Goal: Ask a question

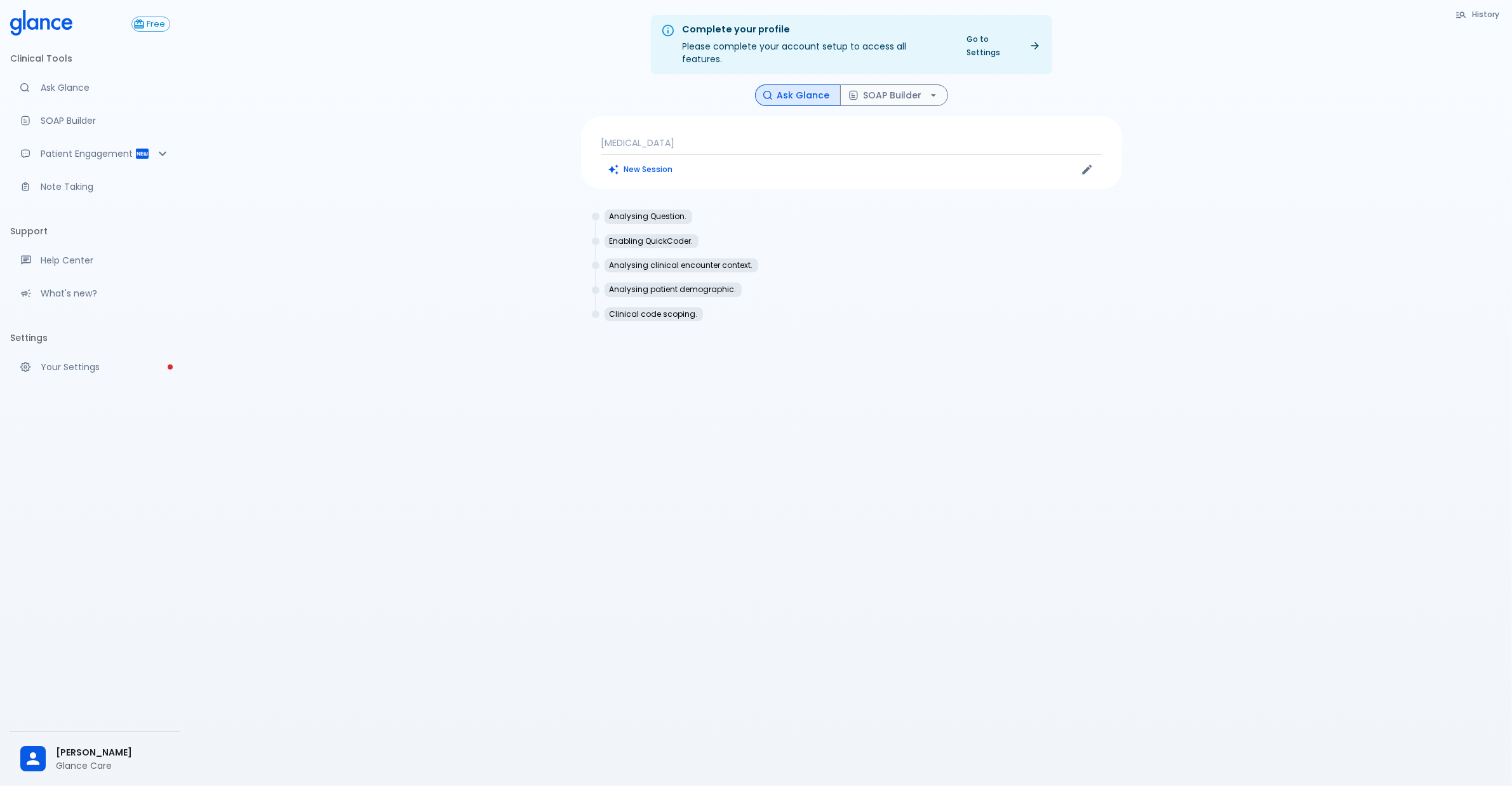
click at [673, 136] on p "[MEDICAL_DATA]" at bounding box center [851, 142] width 501 height 12
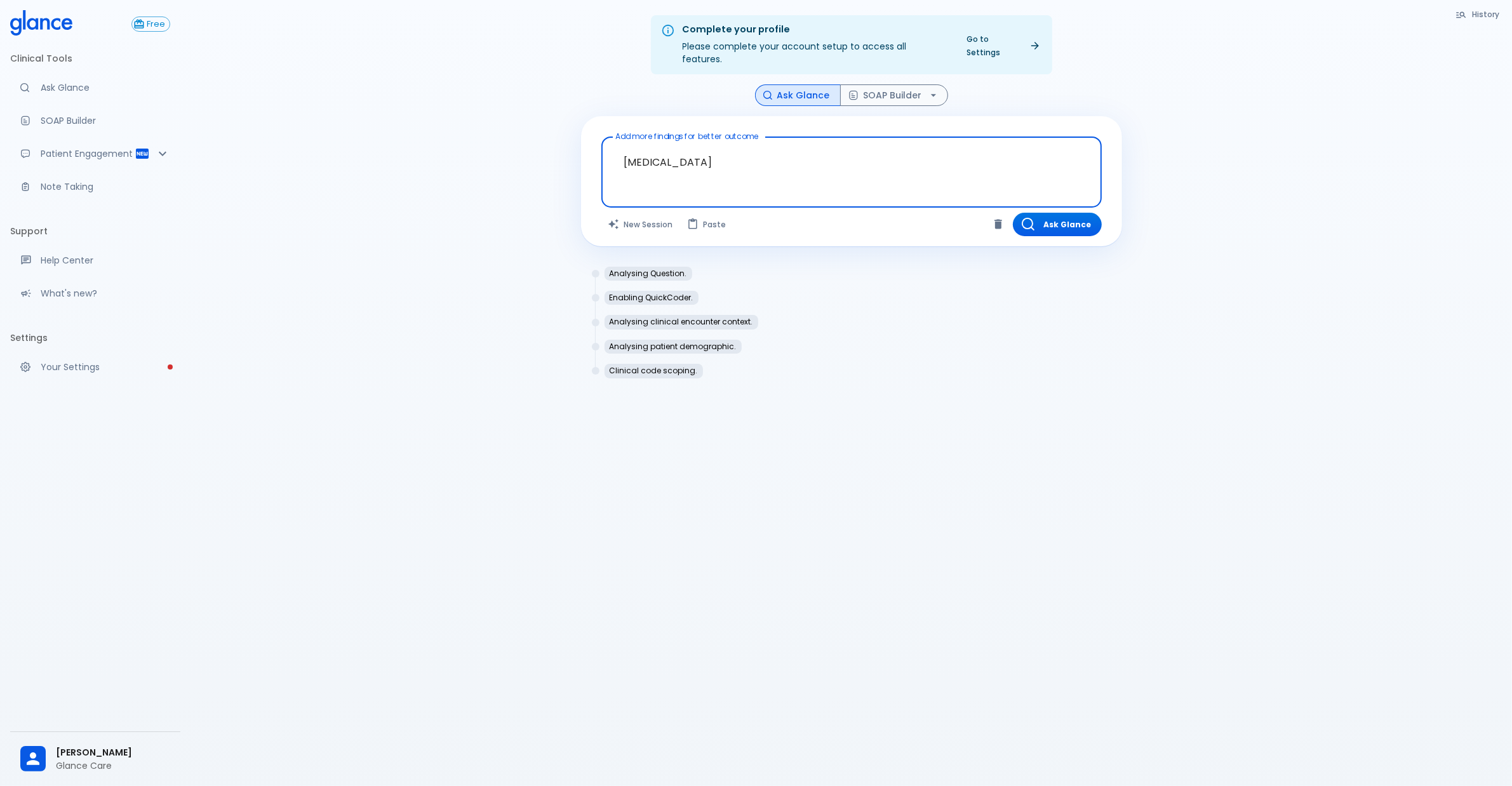
click at [710, 146] on textarea "[MEDICAL_DATA]" at bounding box center [852, 162] width 483 height 40
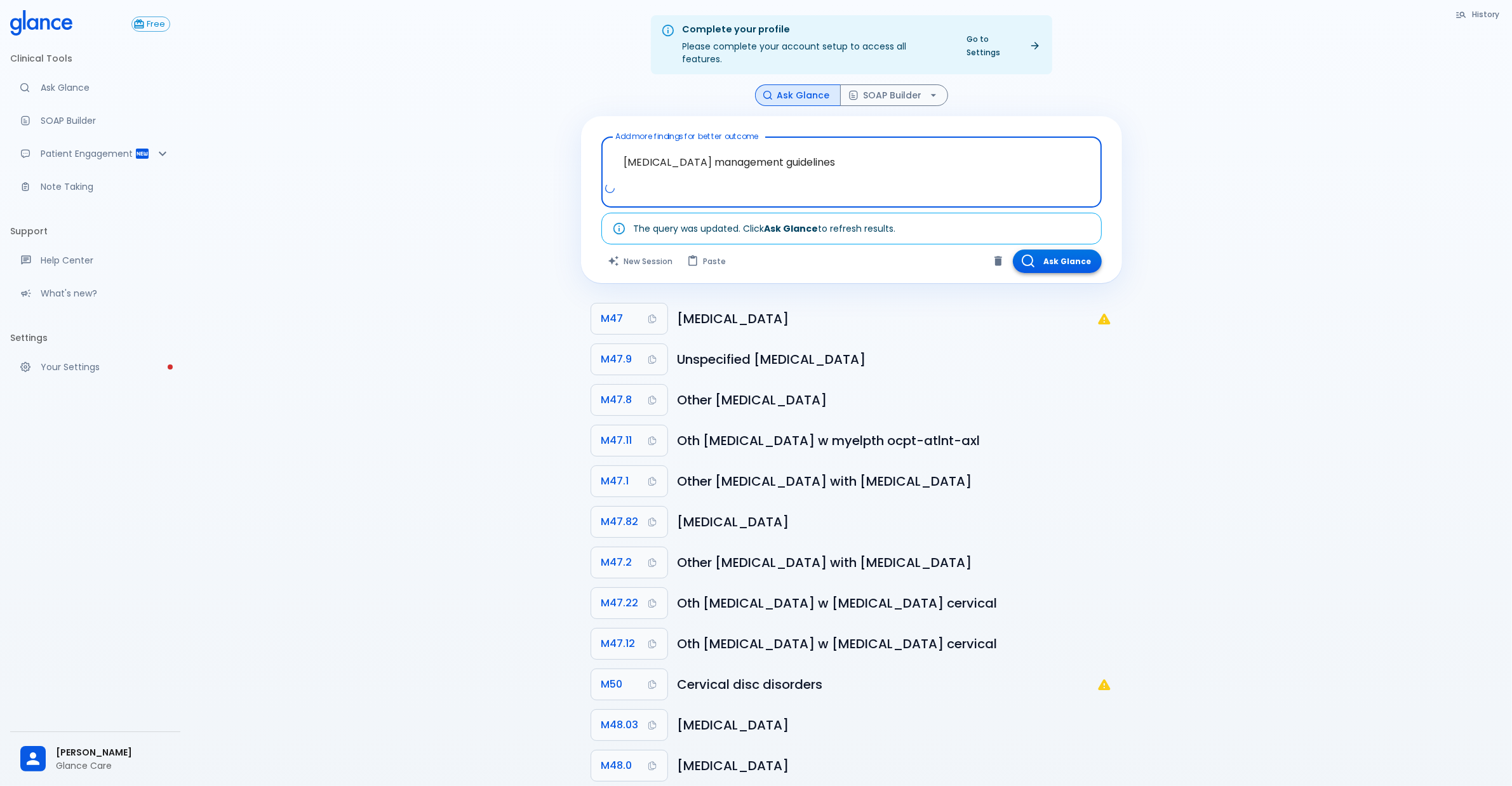
type textarea "[MEDICAL_DATA] management guidelines"
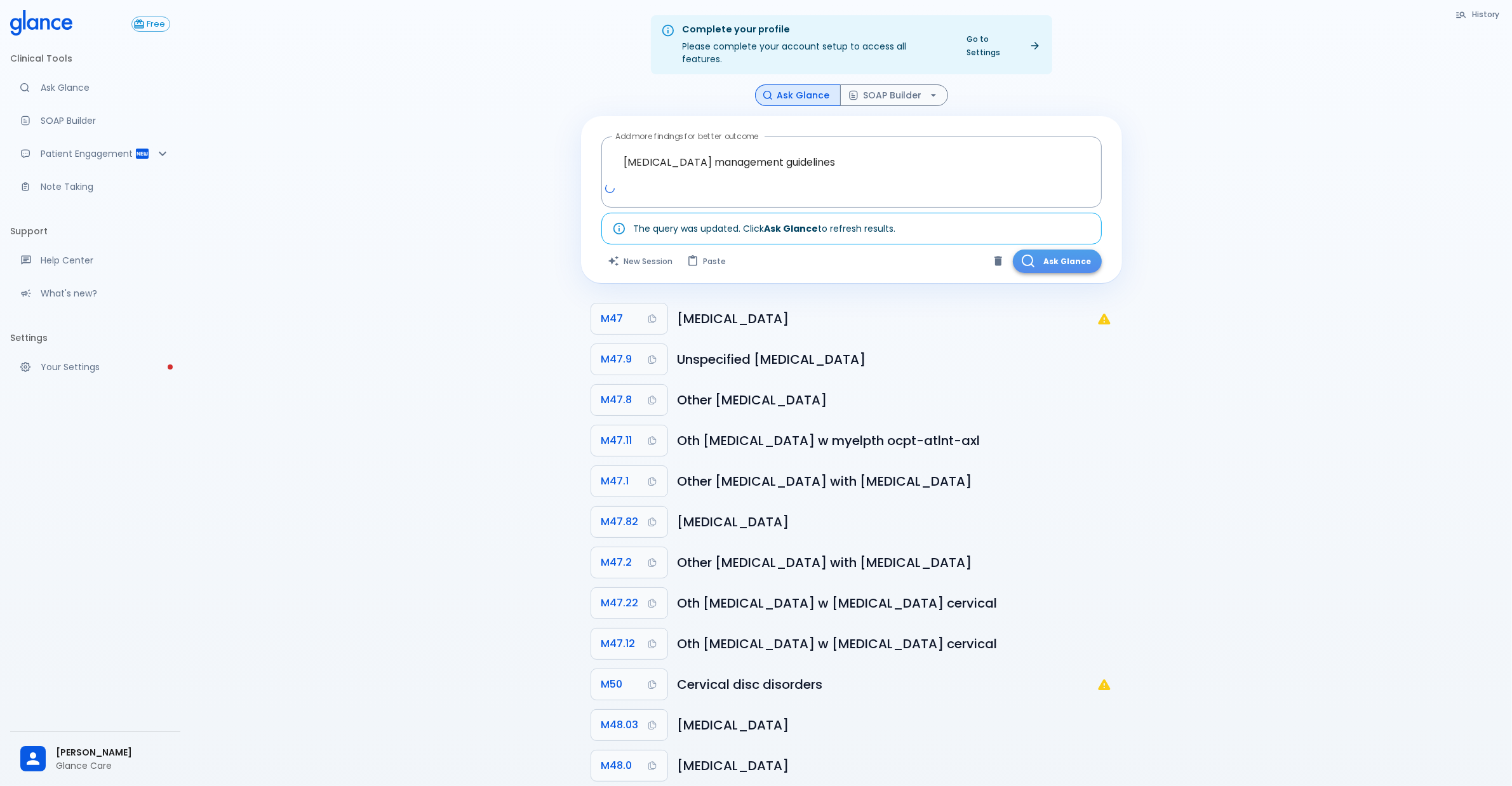
click at [1050, 250] on button "Ask Glance" at bounding box center [1058, 261] width 89 height 24
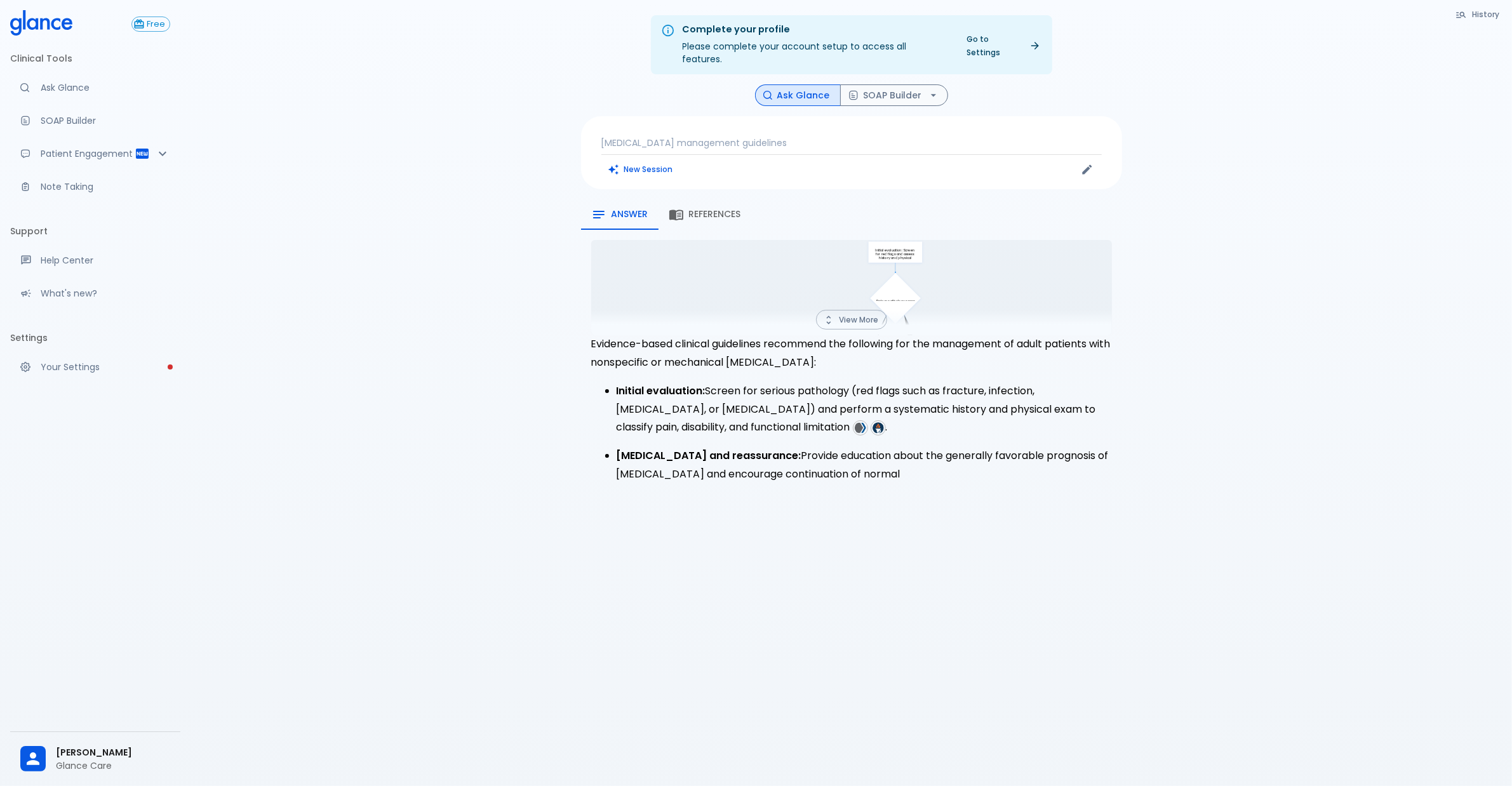
click at [874, 310] on button "View More" at bounding box center [851, 319] width 71 height 20
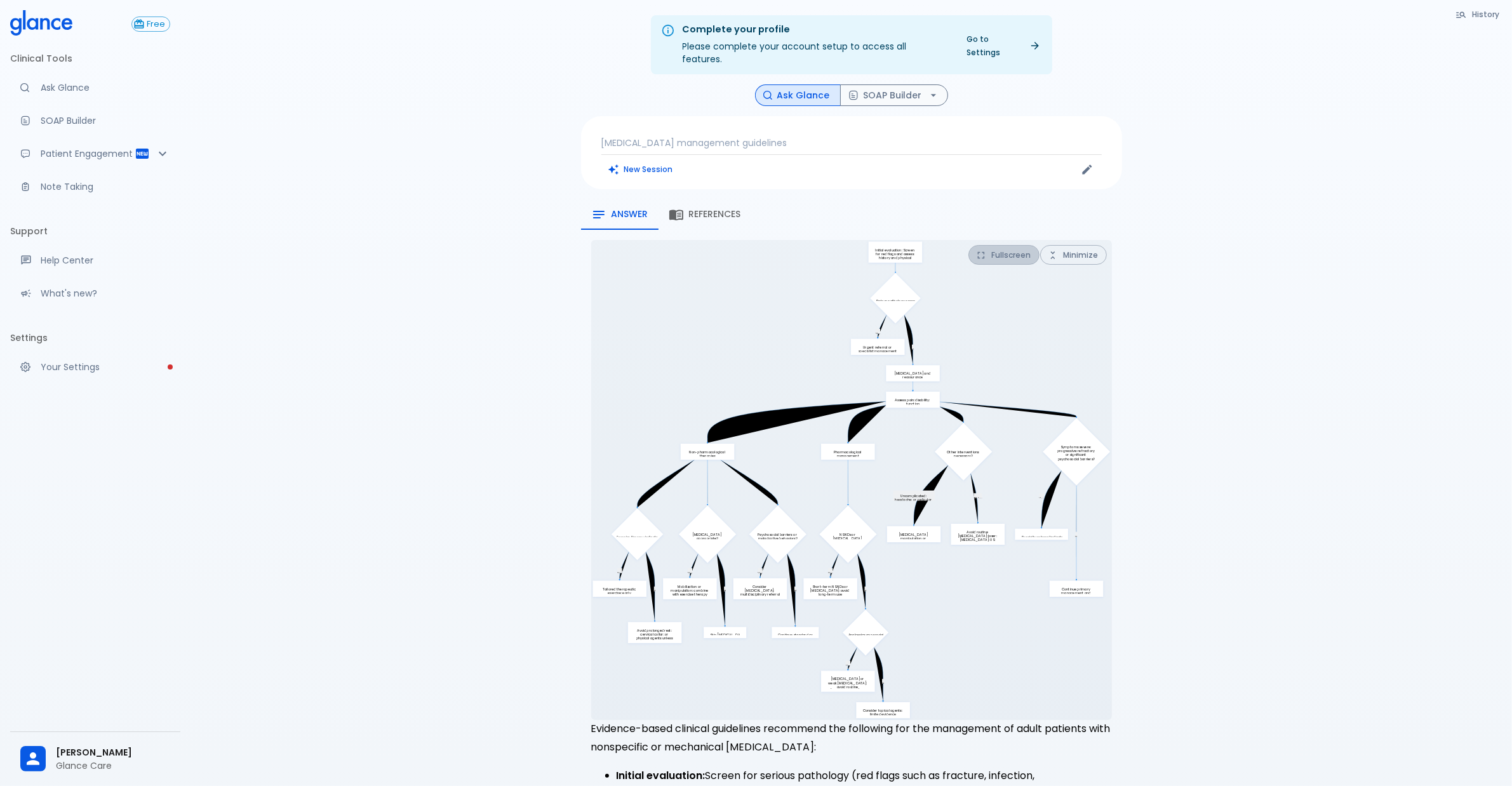
click at [1022, 245] on button "Fullscreen" at bounding box center [1004, 255] width 71 height 20
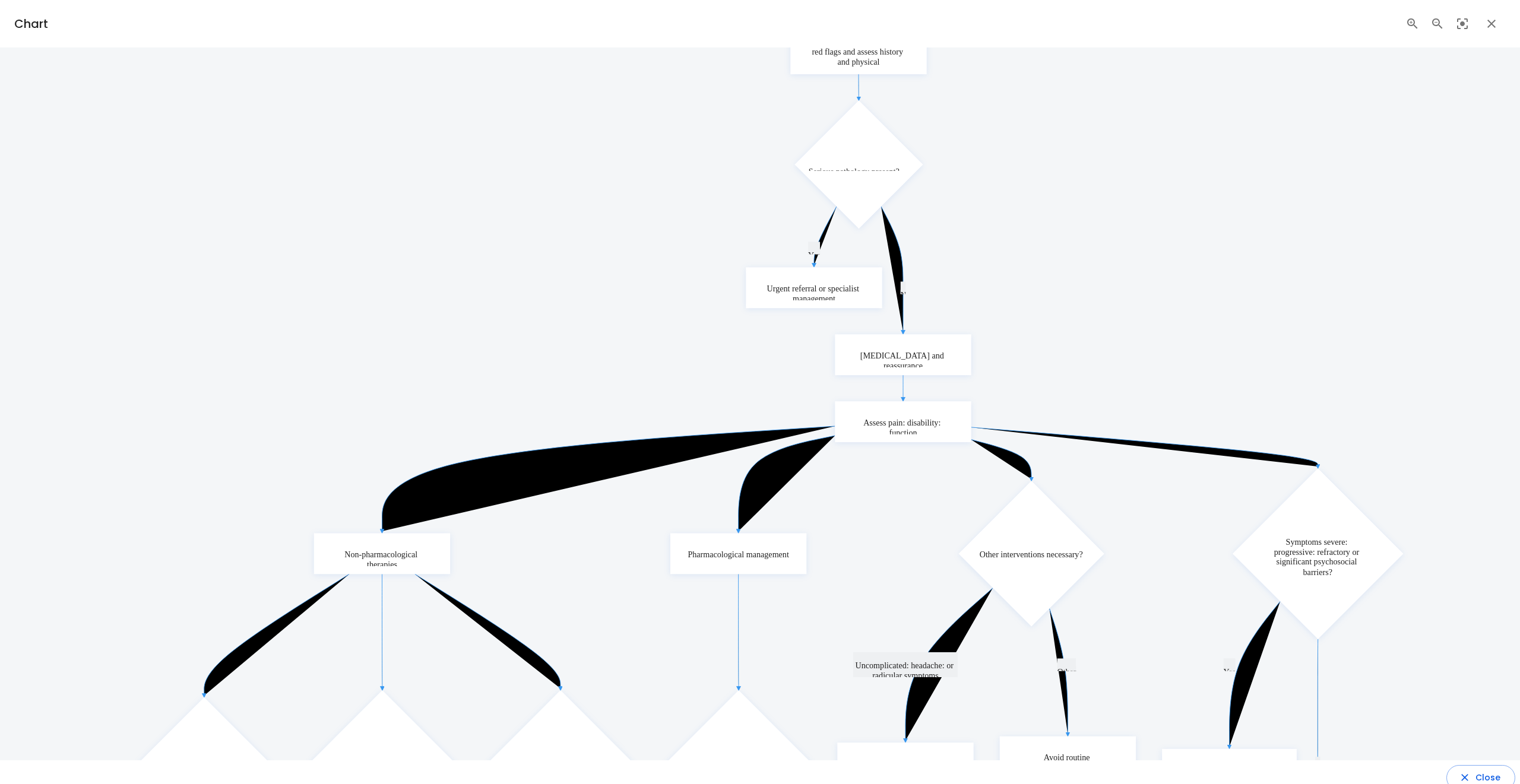
drag, startPoint x: 1143, startPoint y: 309, endPoint x: 1136, endPoint y: 285, distance: 25.0
click at [1136, 285] on icon "Yes N Yes N Yes N Yes N Yes N Yes N Uncomplicated: headache: or radicular sympt…" at bounding box center [748, 626] width 1321 height 1218
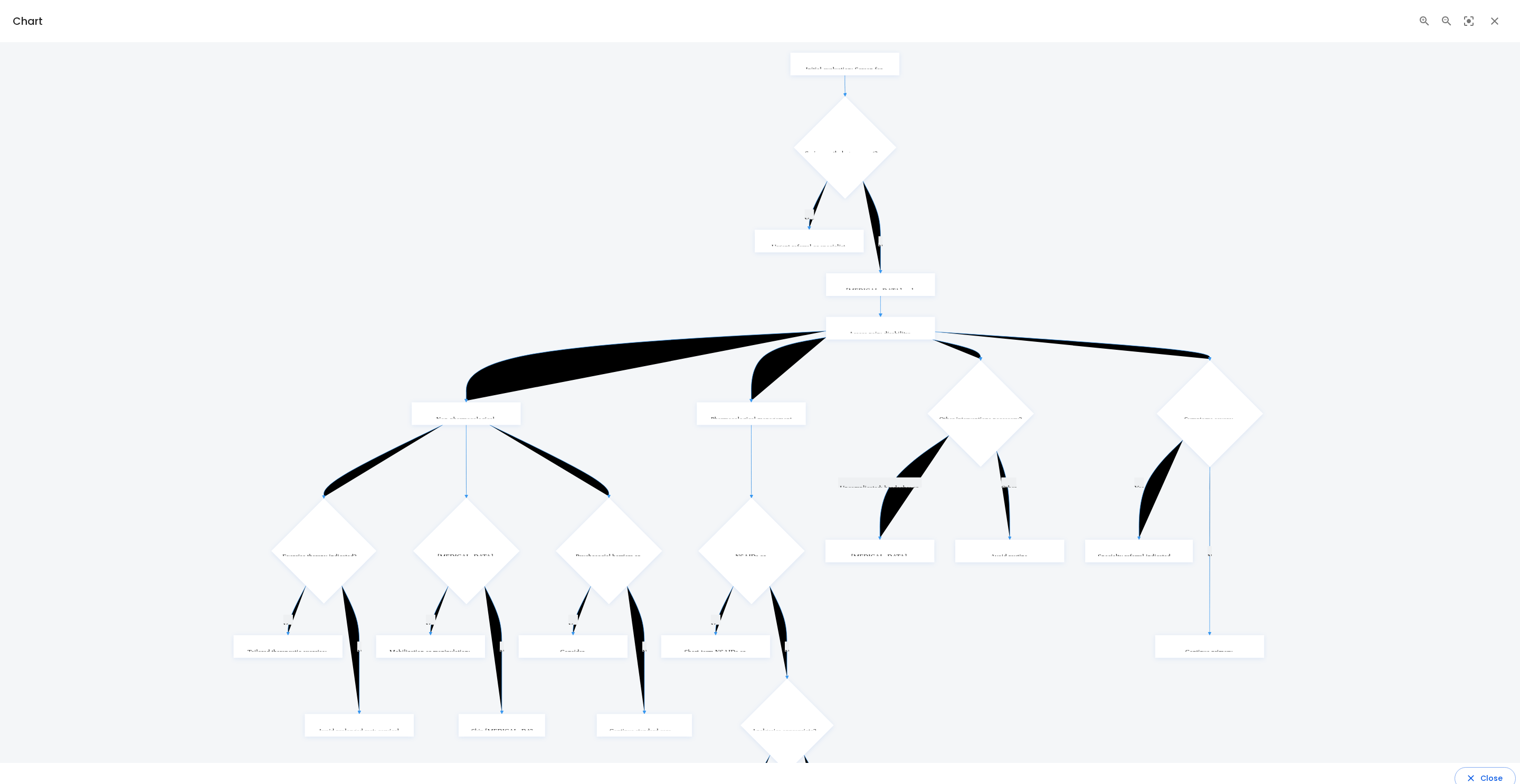
drag, startPoint x: 863, startPoint y: 126, endPoint x: 830, endPoint y: 131, distance: 33.4
click at [830, 131] on polygon at bounding box center [845, 147] width 102 height 102
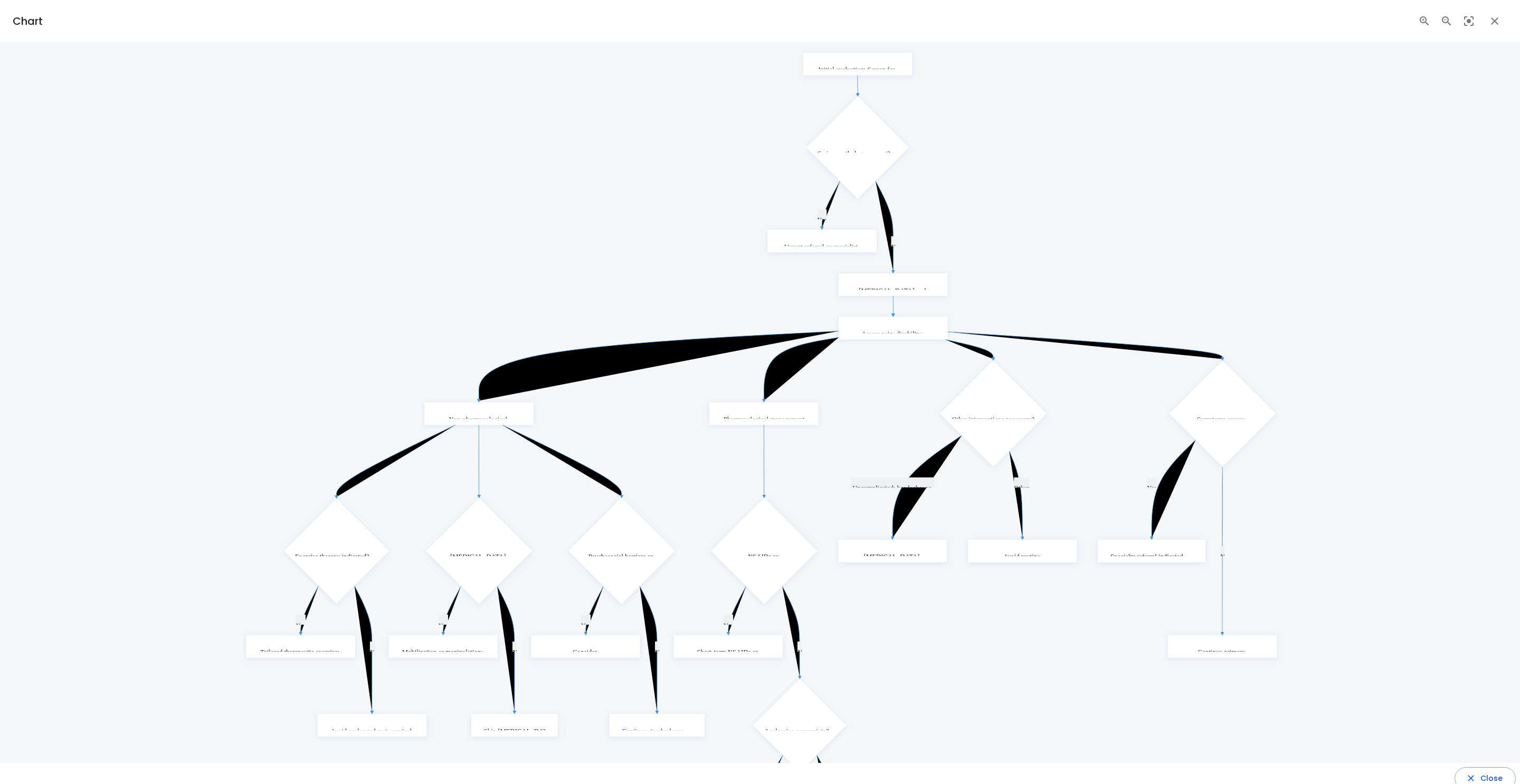
drag, startPoint x: 760, startPoint y: 423, endPoint x: 772, endPoint y: 423, distance: 12.0
click at [772, 423] on rect at bounding box center [764, 414] width 109 height 23
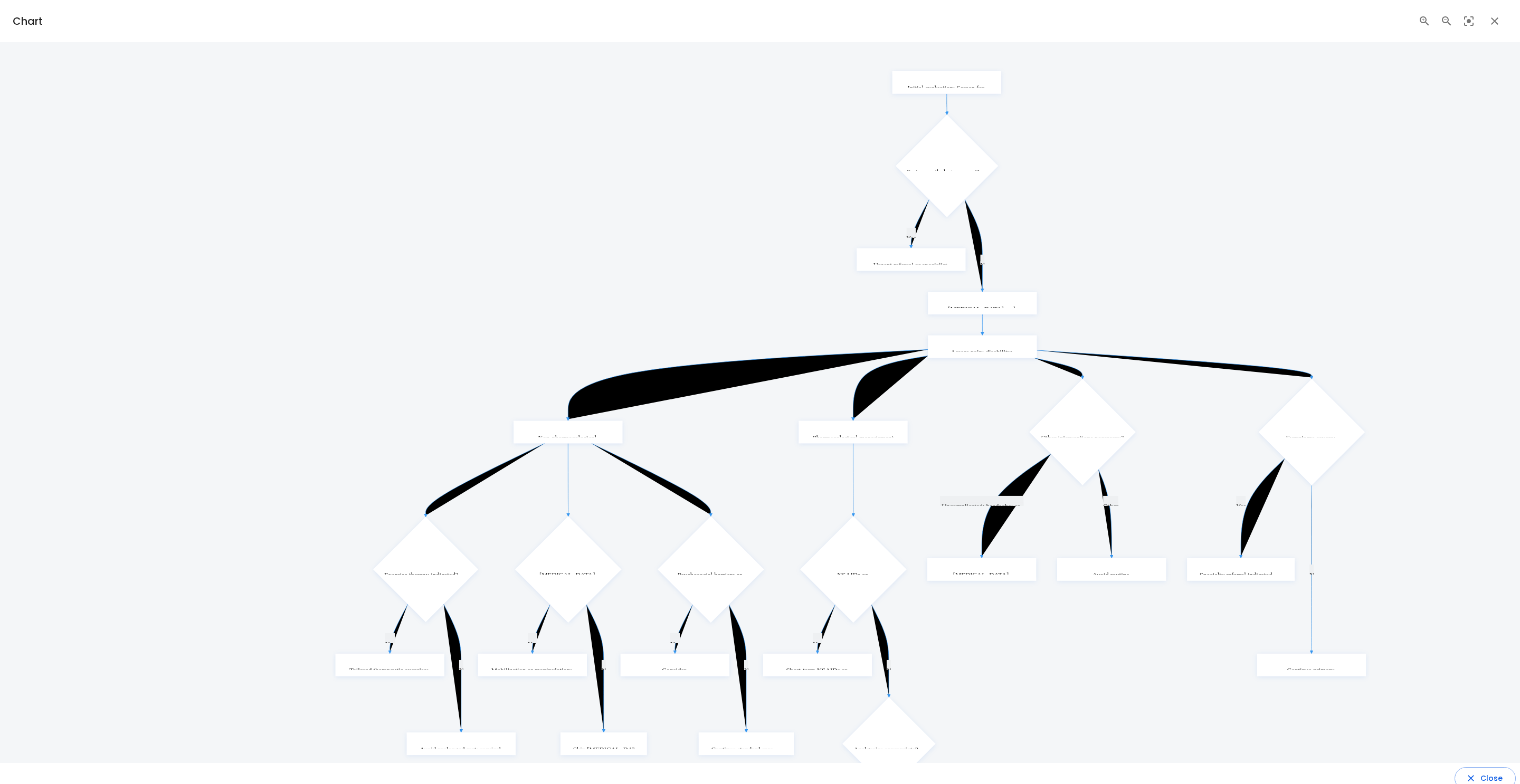
drag, startPoint x: 966, startPoint y: 580, endPoint x: 1061, endPoint y: 609, distance: 99.3
click at [1061, 609] on icon "Yes N Yes N Yes N Yes N Yes N Yes N Uncomplicated: headache: or radicular sympt…" at bounding box center [850, 480] width 1037 height 823
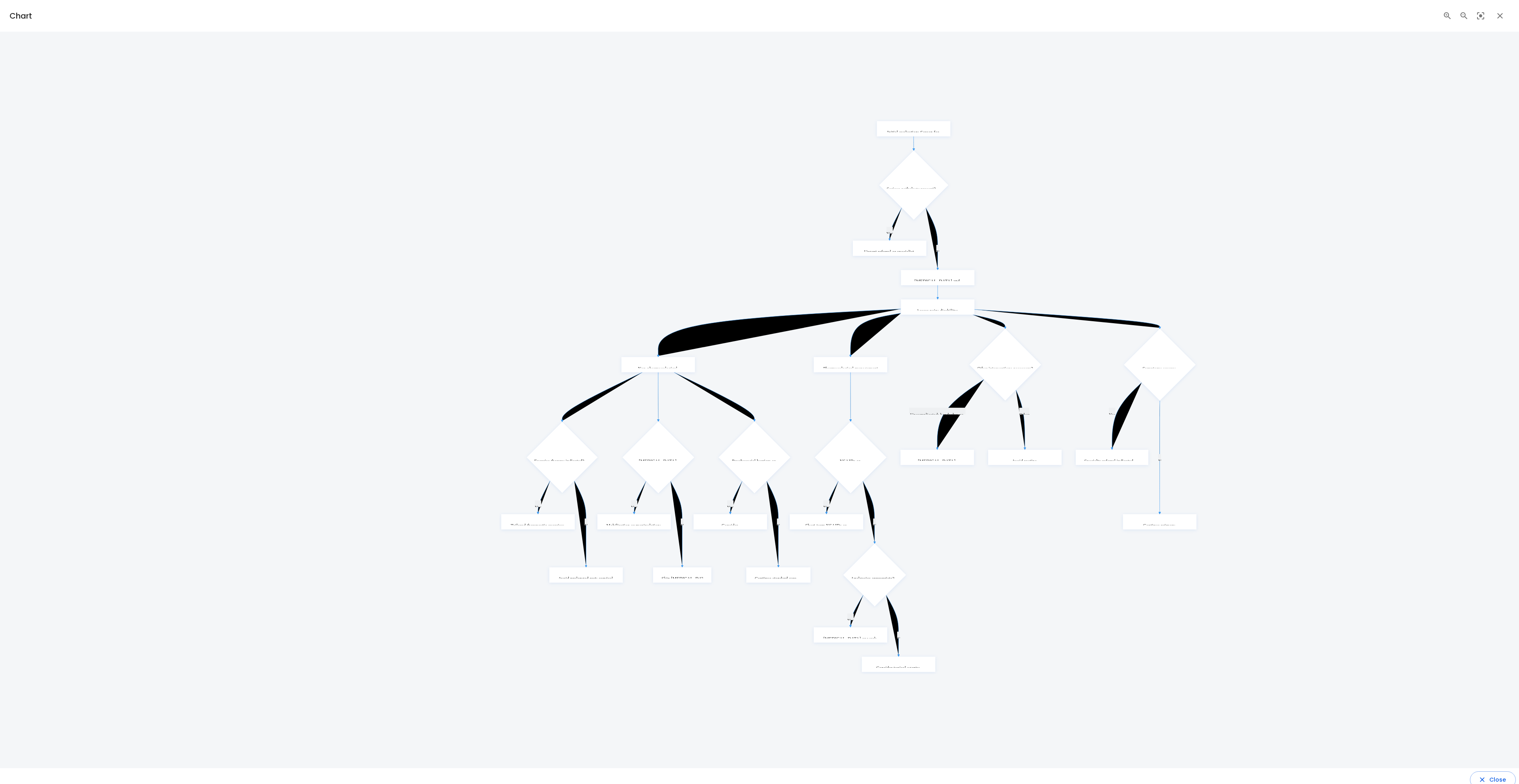
drag, startPoint x: 981, startPoint y: 549, endPoint x: 1002, endPoint y: 586, distance: 42.5
click at [949, 489] on icon "Yes N Yes N Yes N Yes N Yes N Yes N Uncomplicated: headache: or radicular sympt…" at bounding box center [849, 397] width 700 height 555
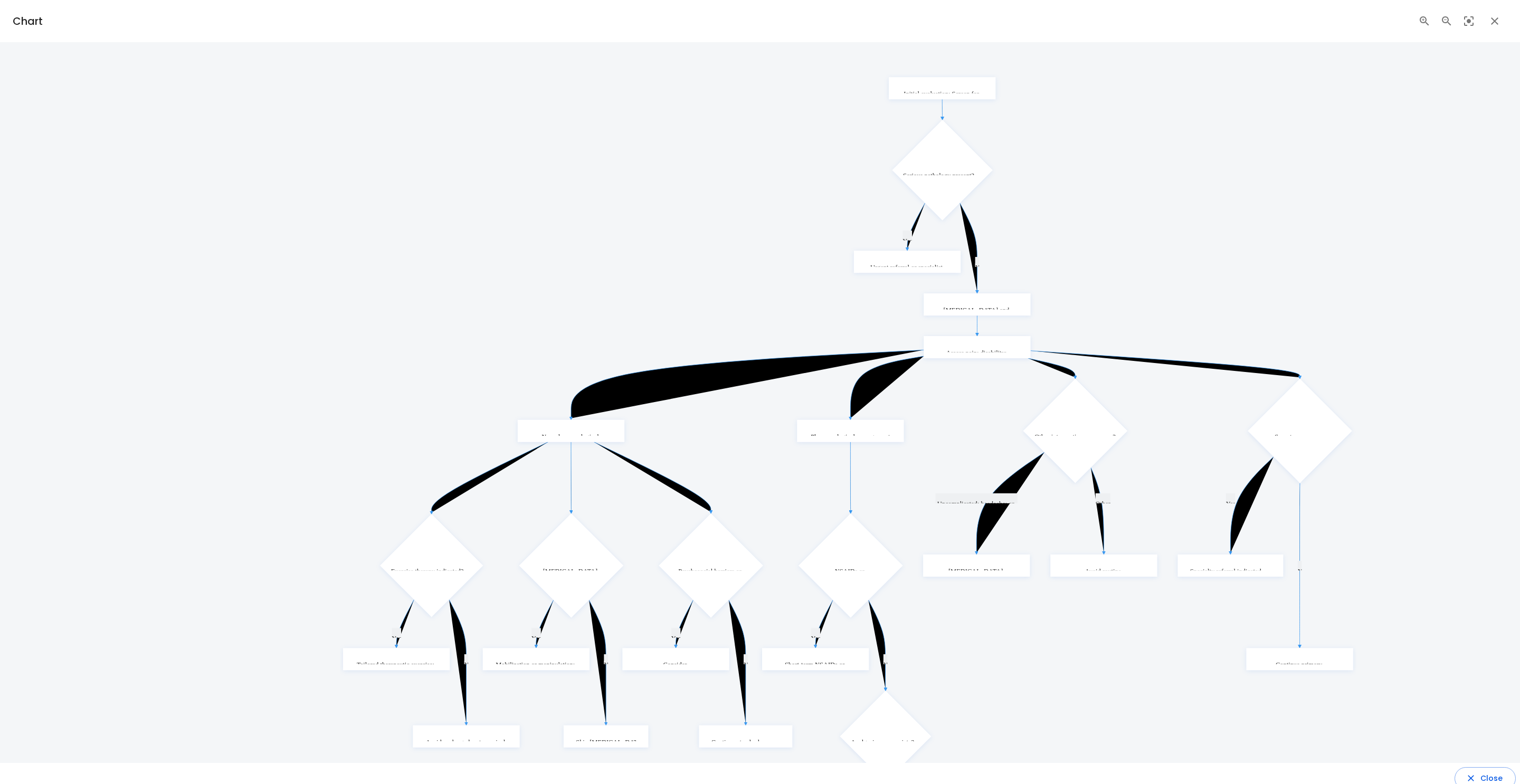
drag, startPoint x: 1168, startPoint y: 377, endPoint x: 1138, endPoint y: 325, distance: 60.0
click at [1138, 325] on icon "Yes N Yes N Yes N Yes N Yes N Yes N Uncomplicated: headache: or radicular sympt…" at bounding box center [848, 477] width 1016 height 807
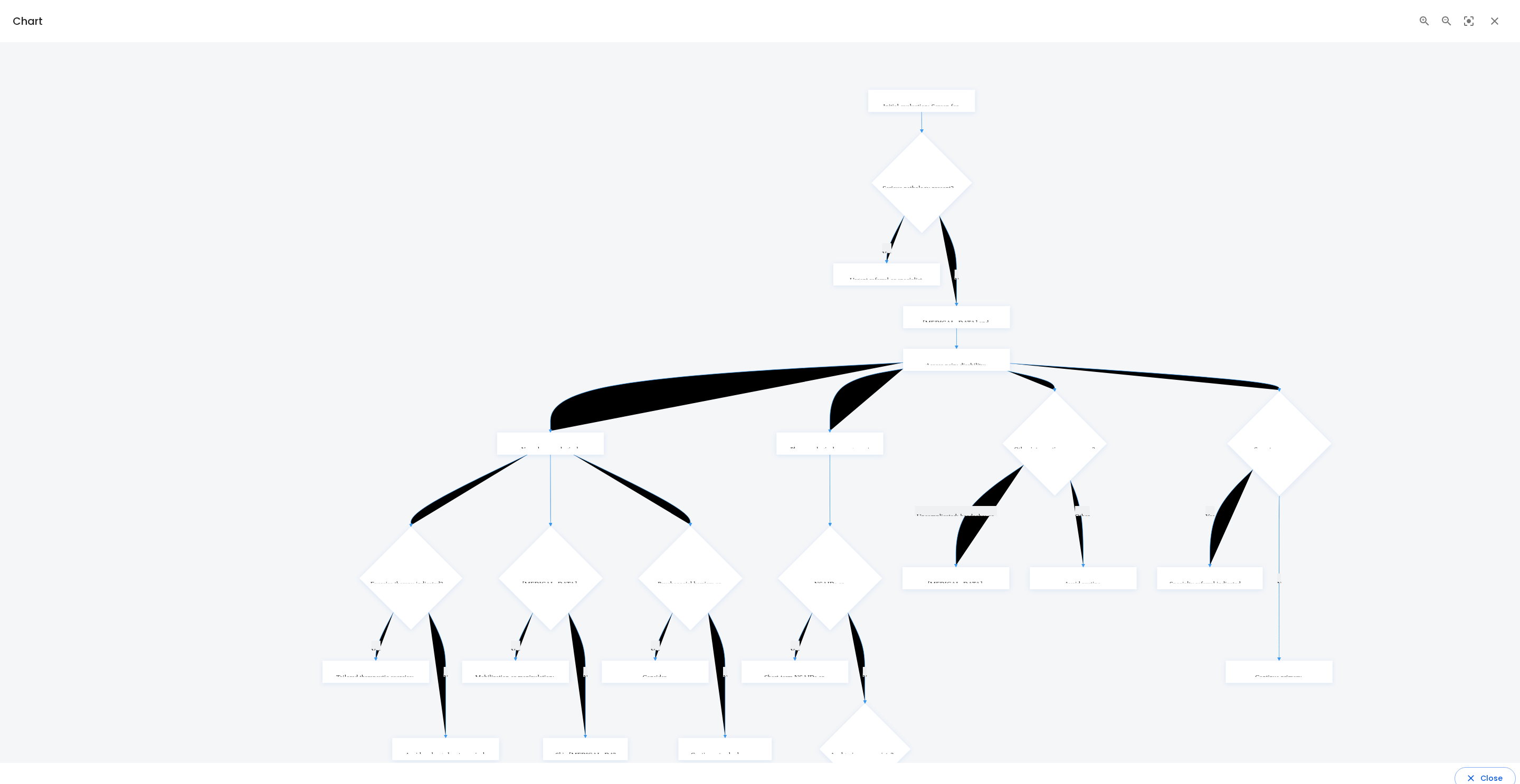
drag, startPoint x: 1295, startPoint y: 430, endPoint x: 1278, endPoint y: 441, distance: 20.2
click at [1266, 445] on p "Symptoms severe: progressive: refractory or significant psychosocial barriers?" at bounding box center [1279, 461] width 83 height 31
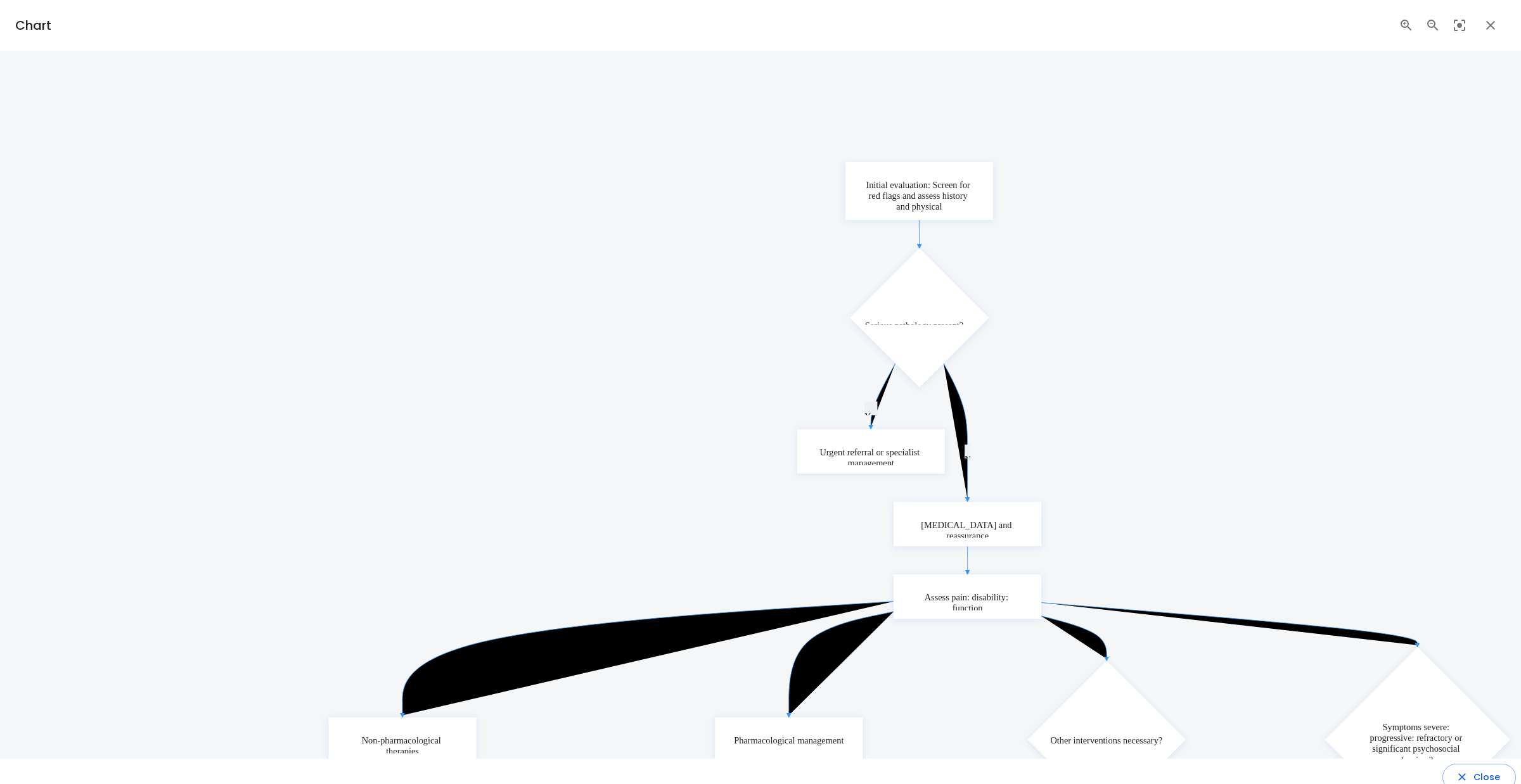
drag, startPoint x: 1110, startPoint y: 264, endPoint x: 1077, endPoint y: 359, distance: 100.6
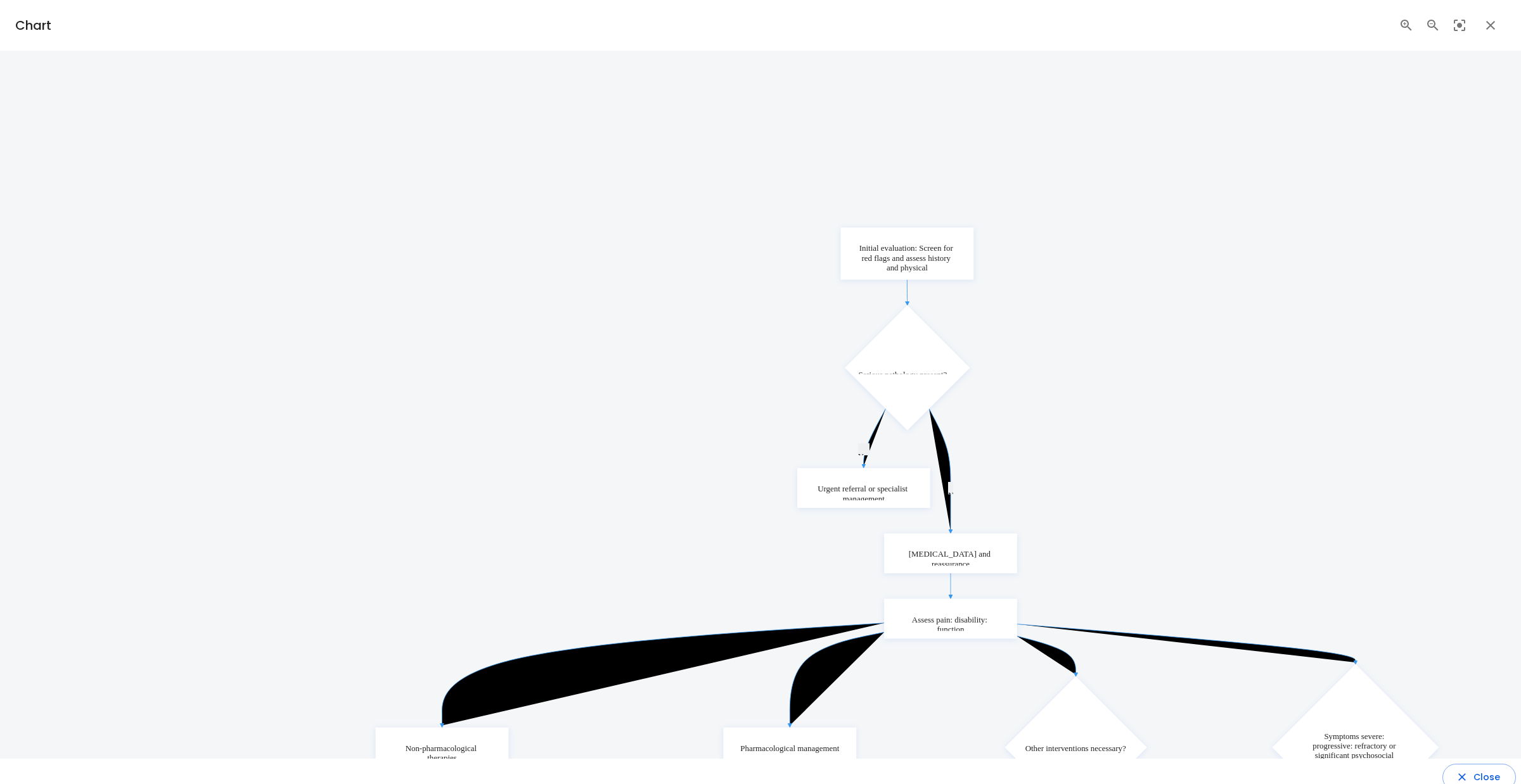
scroll to position [11, 0]
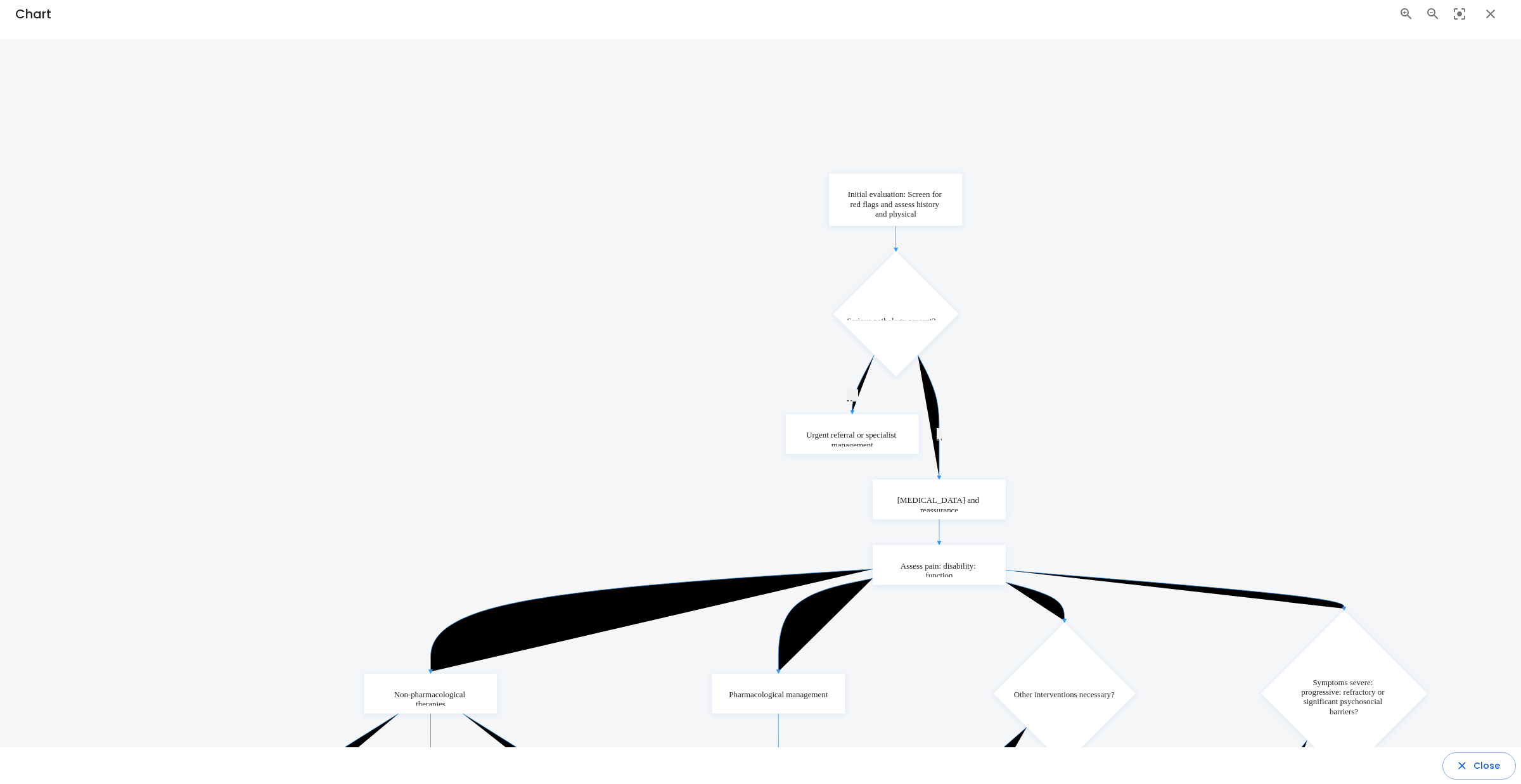
click at [1034, 407] on icon "Yes N Yes N Yes N Yes N Yes N Yes N Uncomplicated: headache: or radicular sympt…" at bounding box center [787, 764] width 1289 height 1188
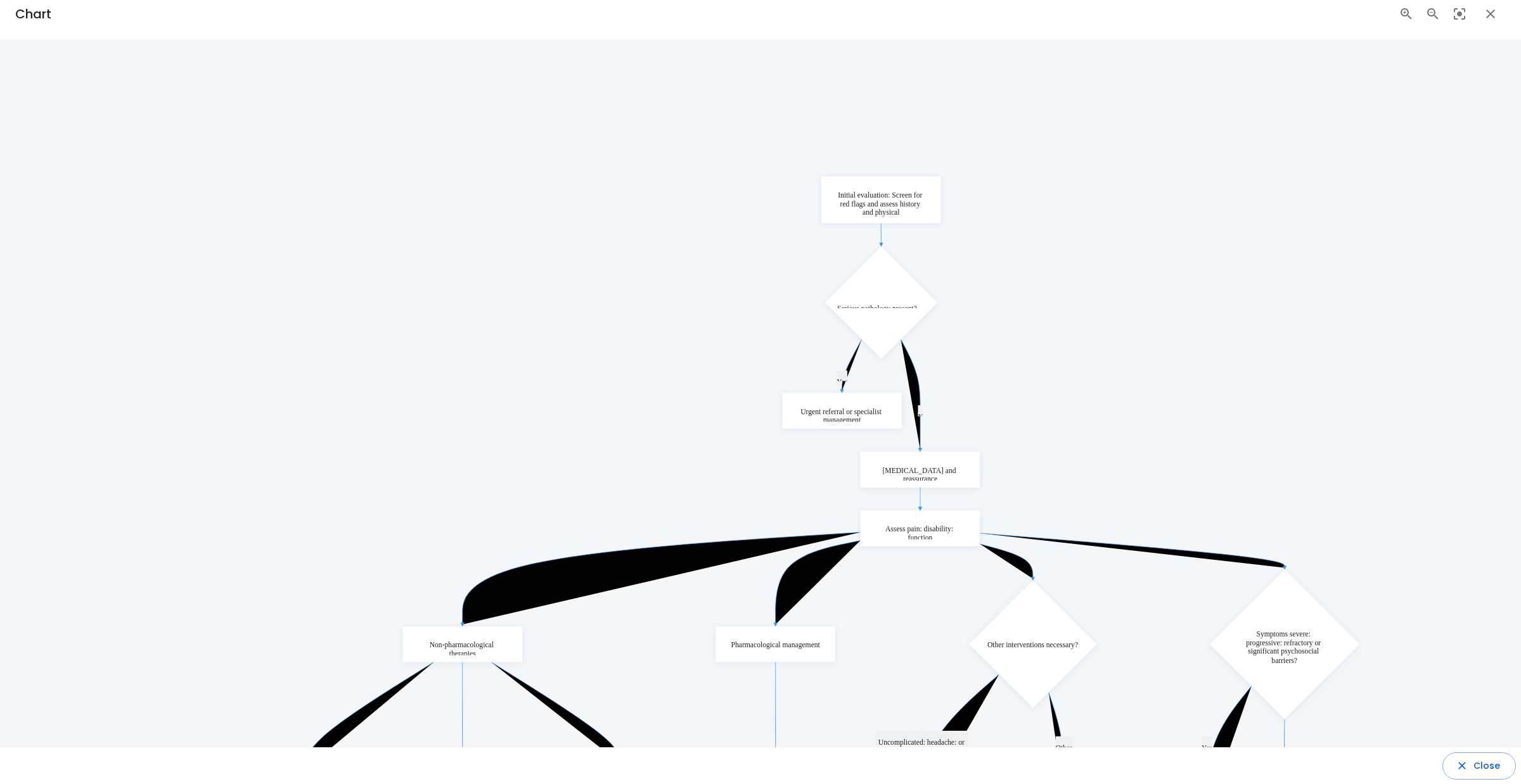
drag, startPoint x: 1029, startPoint y: 444, endPoint x: 1027, endPoint y: 392, distance: 52.0
click at [1027, 392] on icon "Yes N Yes N Yes N Yes N Yes N Yes N Uncomplicated: headache: or radicular sympt…" at bounding box center [783, 707] width 1160 height 1069
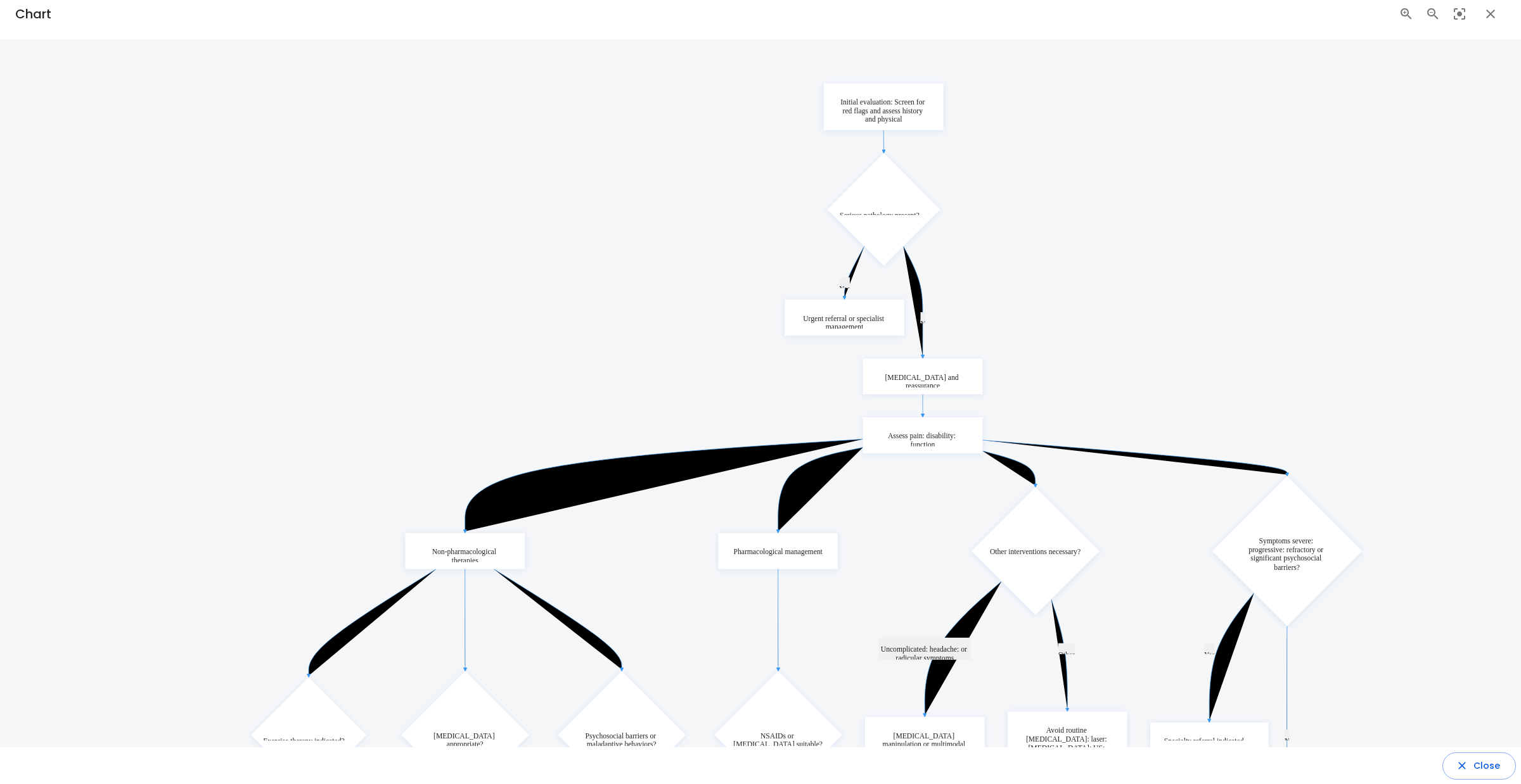
drag, startPoint x: 1093, startPoint y: 374, endPoint x: 1154, endPoint y: 314, distance: 85.6
click at [1154, 314] on icon "Yes N Yes N Yes N Yes N Yes N Yes N Uncomplicated: headache: or radicular sympt…" at bounding box center [786, 615] width 1160 height 1069
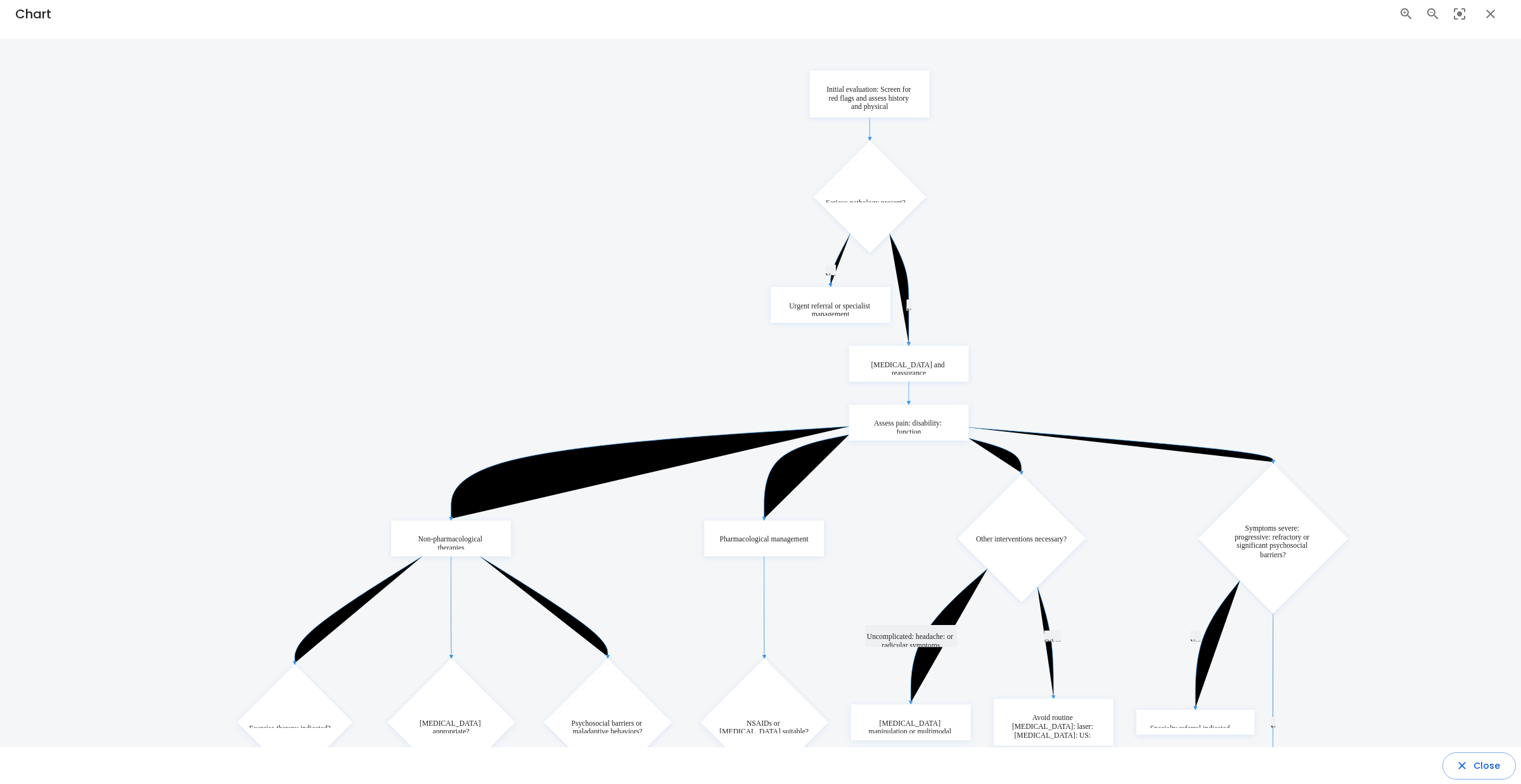
drag, startPoint x: 1146, startPoint y: 339, endPoint x: 1132, endPoint y: 325, distance: 19.8
click at [1132, 325] on icon "Yes N Yes N Yes N Yes N Yes N Yes N Uncomplicated: headache: or radicular sympt…" at bounding box center [772, 602] width 1160 height 1069
